Goal: Navigation & Orientation: Find specific page/section

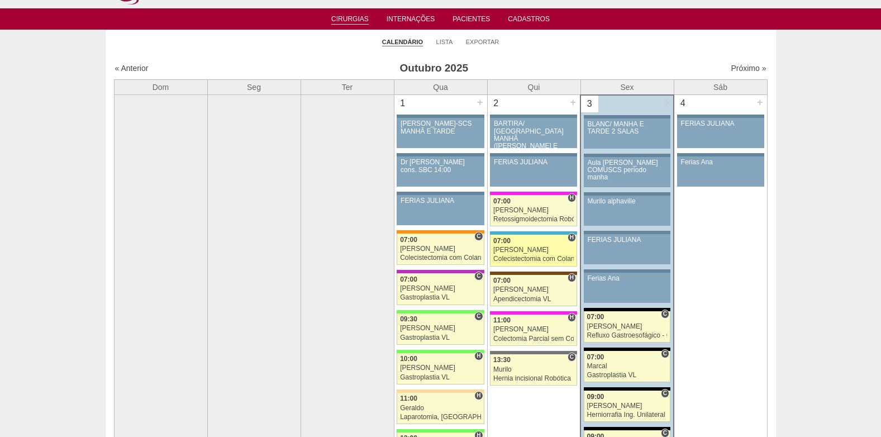
scroll to position [56, 0]
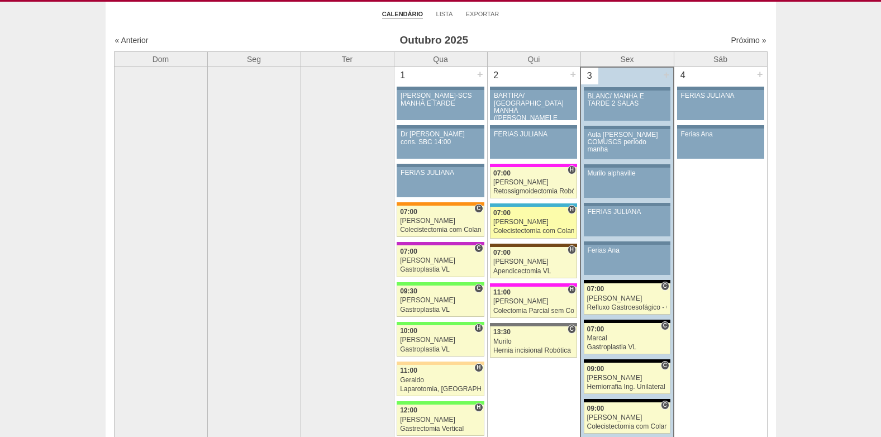
click at [519, 227] on link "89211 Ricardo Fernandes H 07:00 Ricardo Fernandes Colecistectomia com Colangiog…" at bounding box center [533, 222] width 87 height 31
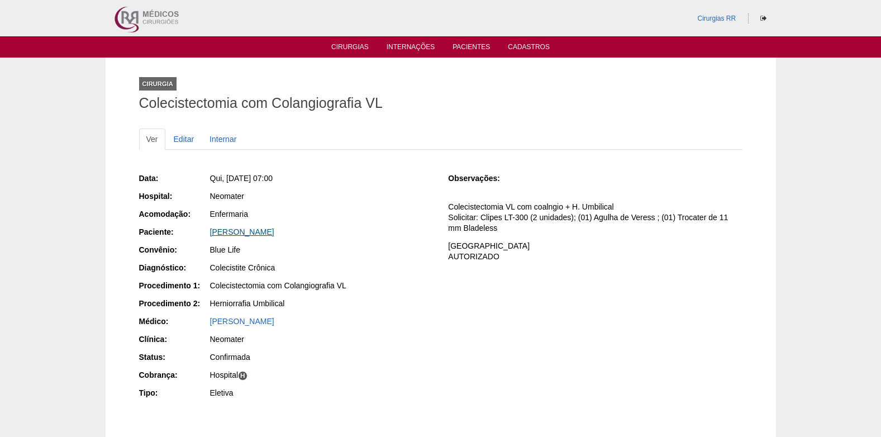
click at [258, 233] on link "Alexandre Moscatelli" at bounding box center [242, 231] width 64 height 9
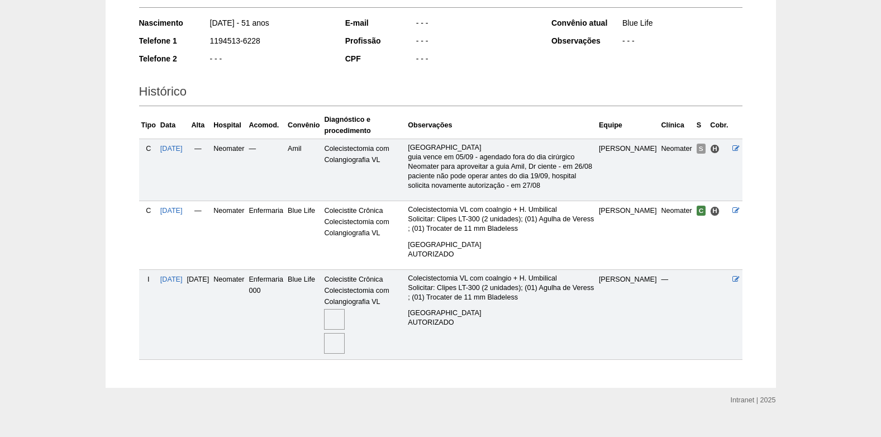
scroll to position [212, 0]
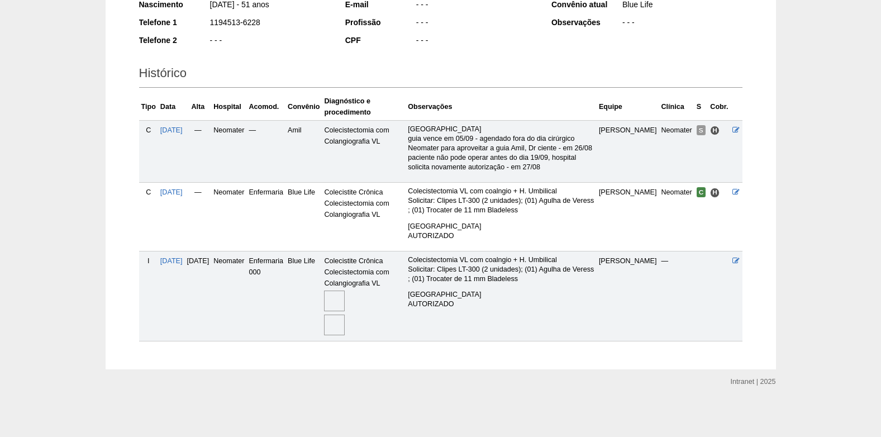
click at [345, 298] on img at bounding box center [334, 300] width 21 height 21
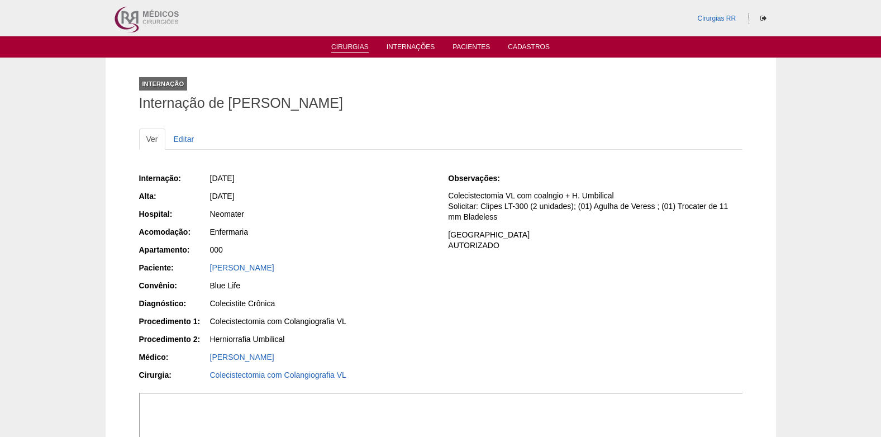
click at [341, 46] on link "Cirurgias" at bounding box center [349, 47] width 37 height 9
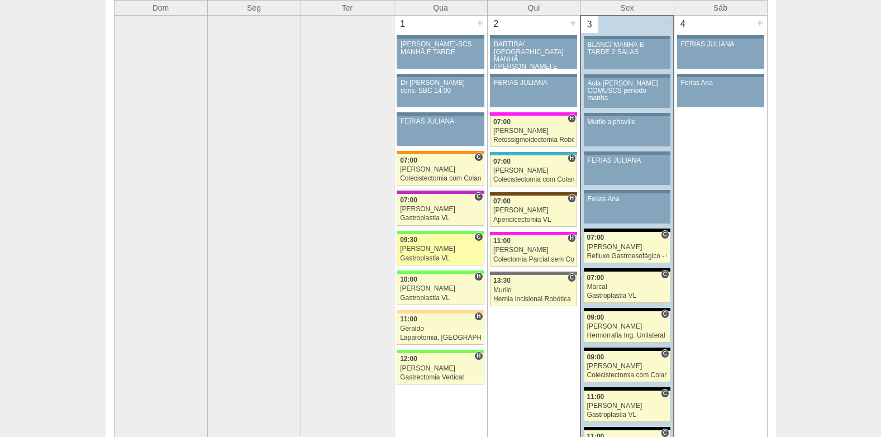
scroll to position [112, 0]
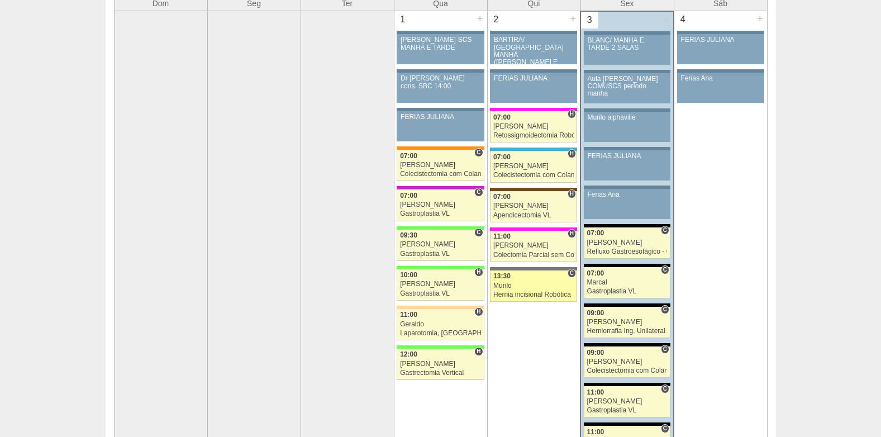
click at [513, 278] on div "13:30" at bounding box center [533, 276] width 80 height 7
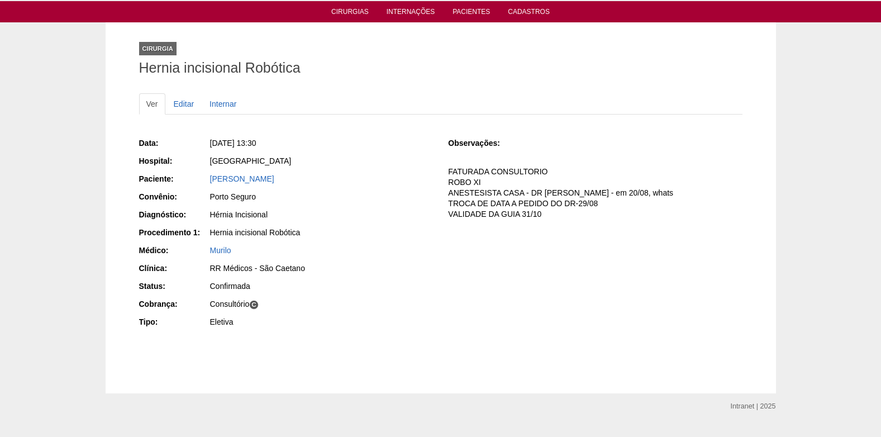
scroll to position [56, 0]
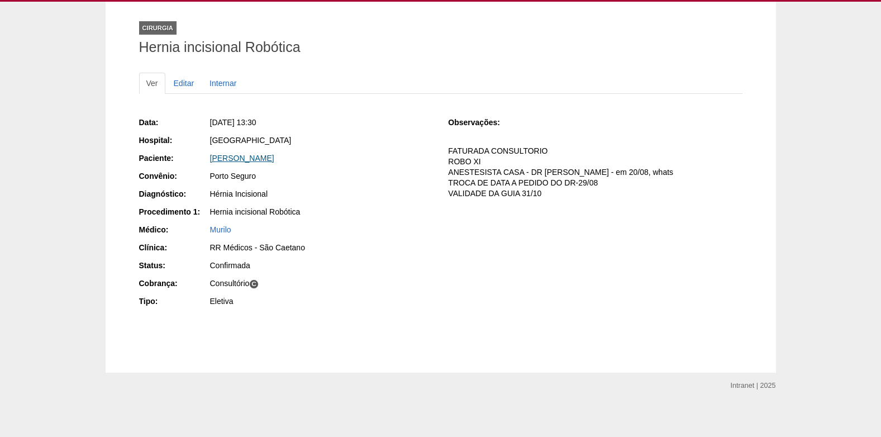
click at [274, 159] on link "[PERSON_NAME]" at bounding box center [242, 158] width 64 height 9
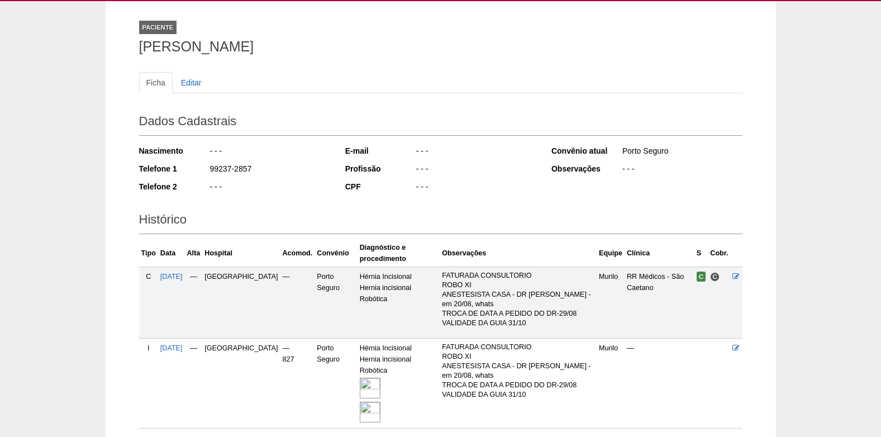
scroll to position [132, 0]
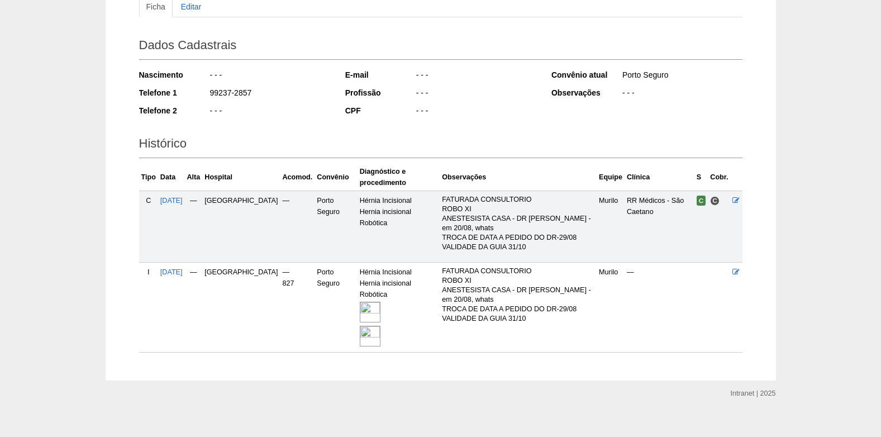
click at [360, 302] on img at bounding box center [370, 312] width 21 height 21
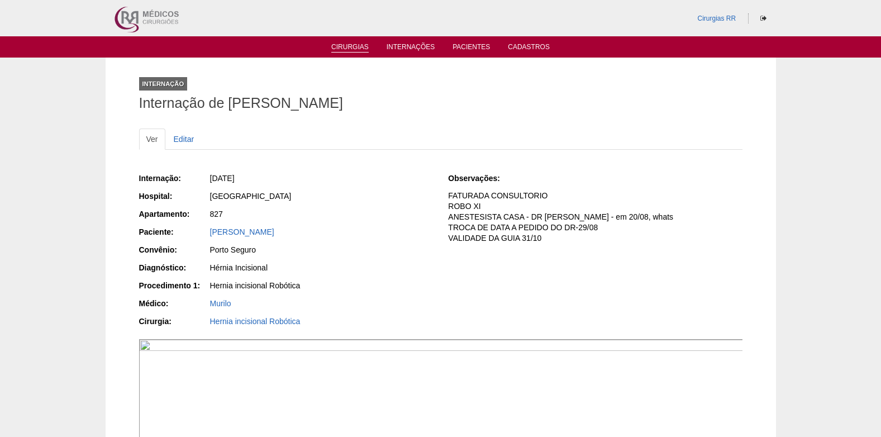
click at [338, 46] on link "Cirurgias" at bounding box center [349, 47] width 37 height 9
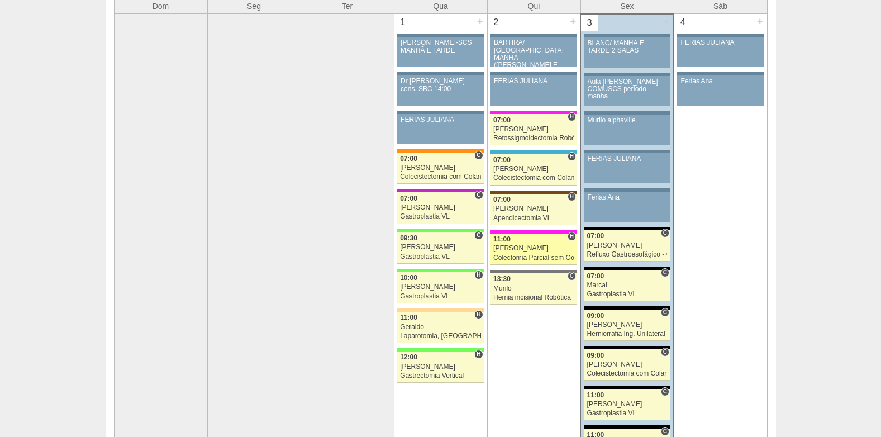
scroll to position [112, 0]
